Goal: Transaction & Acquisition: Obtain resource

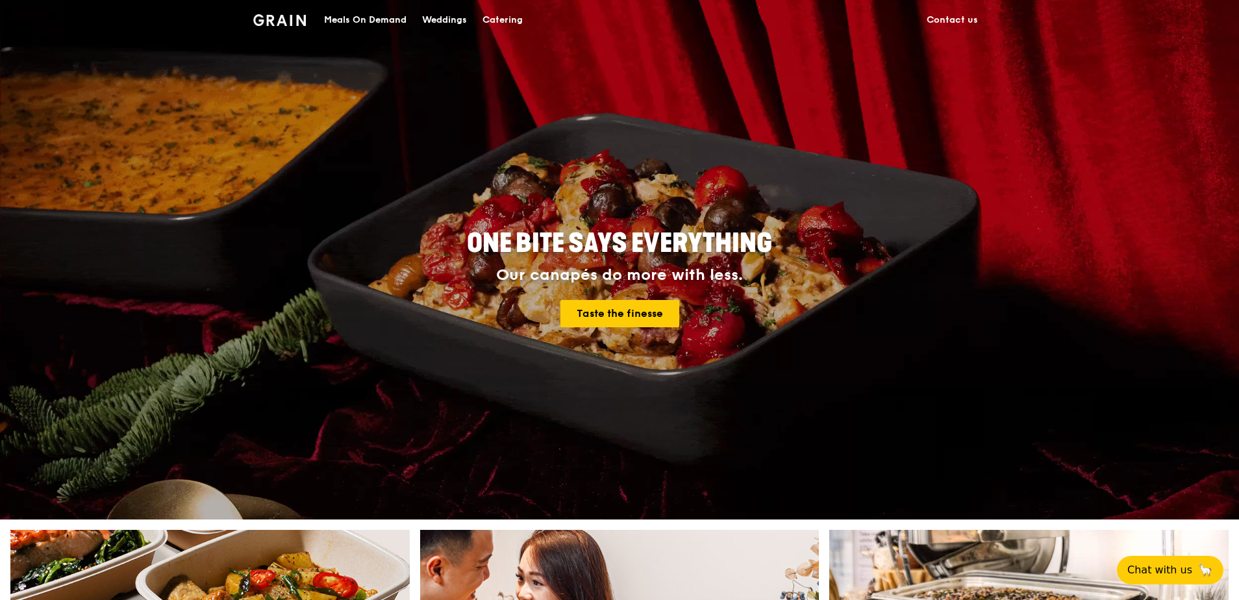
click at [499, 21] on div "Catering" at bounding box center [503, 20] width 40 height 39
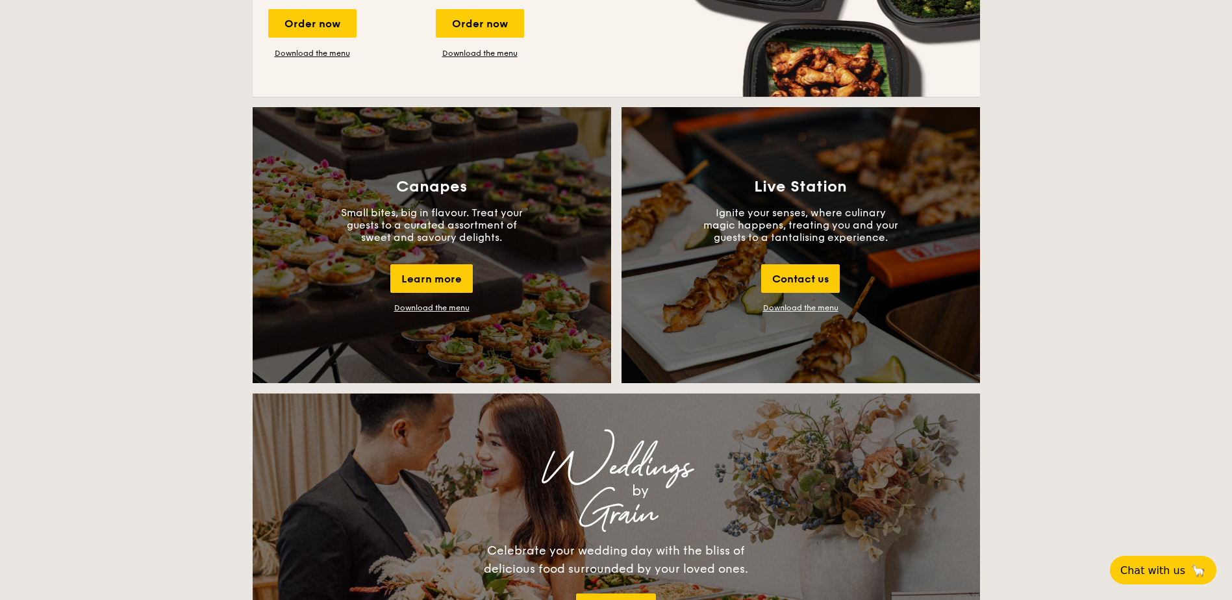
scroll to position [1039, 0]
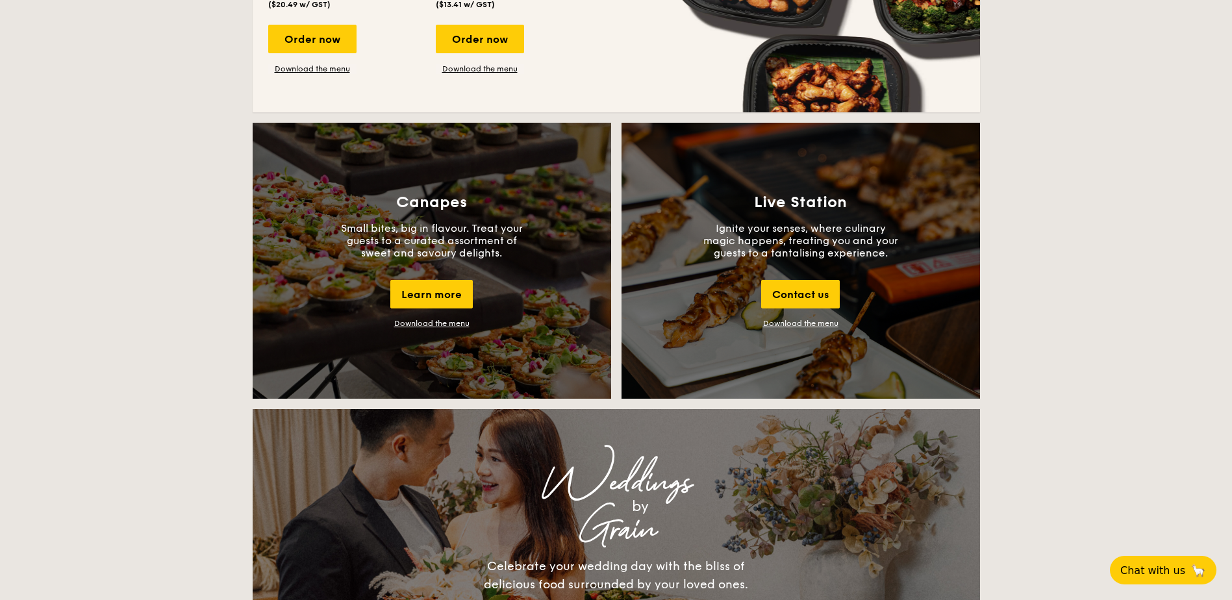
drag, startPoint x: 450, startPoint y: 322, endPoint x: 407, endPoint y: 325, distance: 43.6
click at [407, 325] on div "Download the menu" at bounding box center [431, 323] width 75 height 9
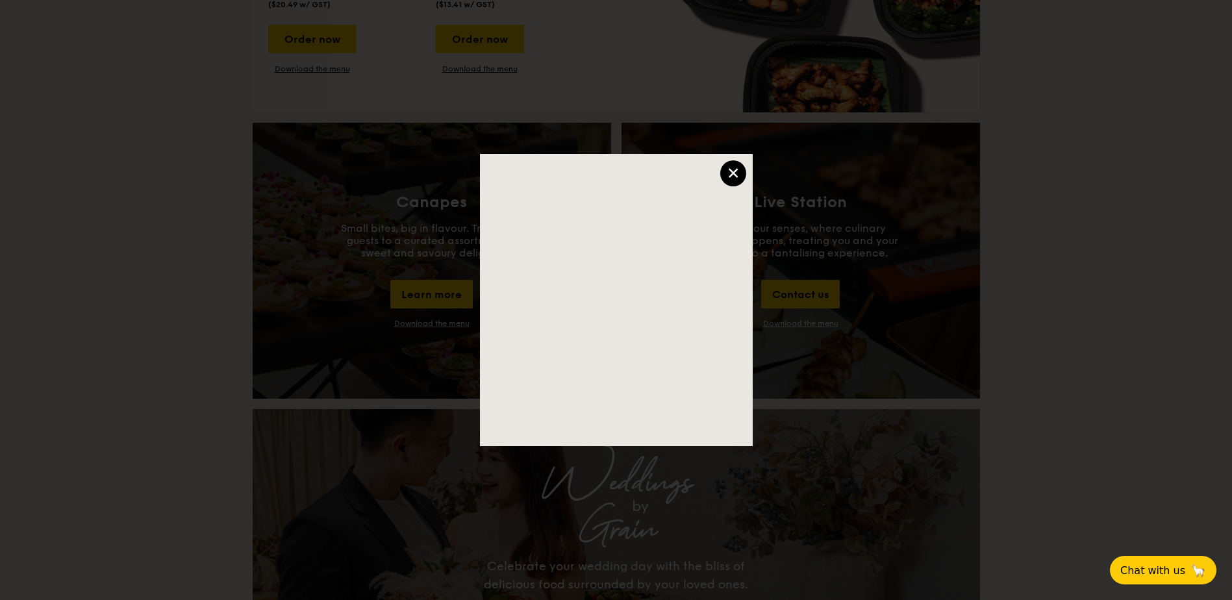
click at [741, 177] on div "×" at bounding box center [733, 173] width 26 height 26
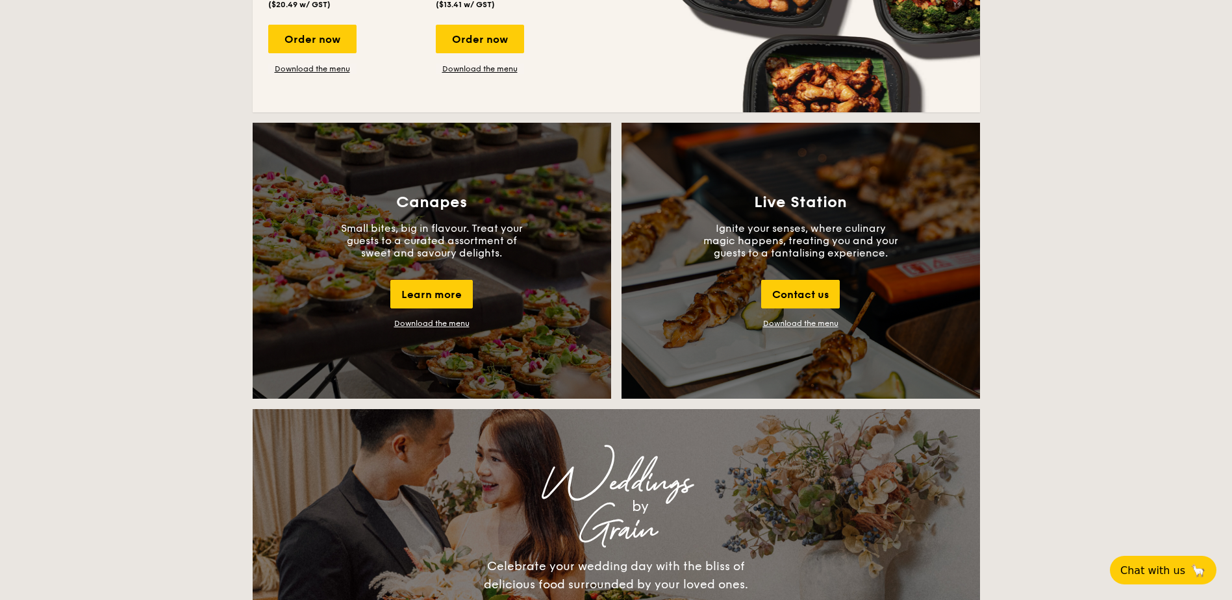
click at [798, 323] on link "Download the menu" at bounding box center [800, 323] width 75 height 9
